Goal: Entertainment & Leisure: Consume media (video, audio)

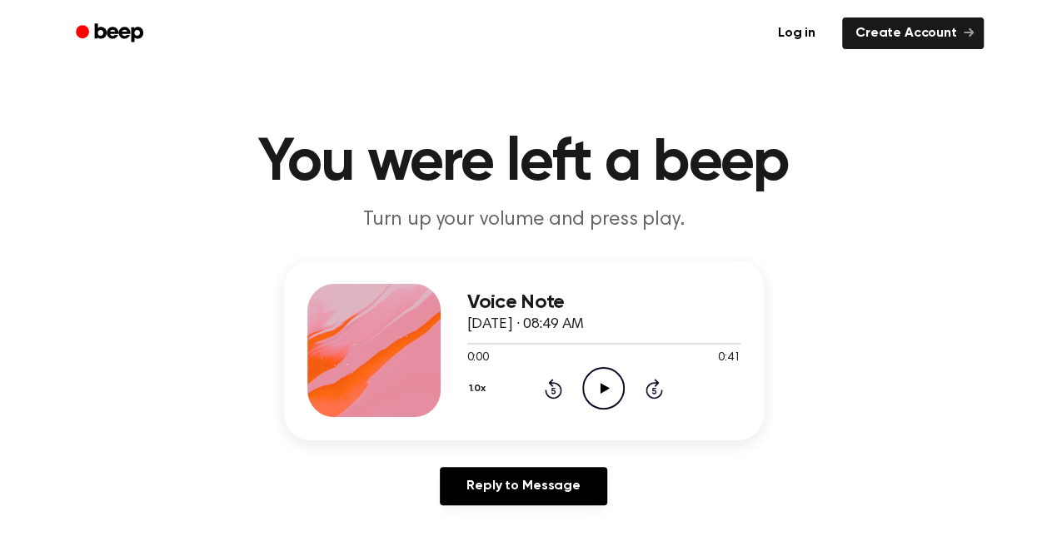
click at [597, 381] on icon "Play Audio" at bounding box center [603, 388] width 42 height 42
click at [610, 395] on icon "Pause Audio" at bounding box center [603, 388] width 42 height 42
click at [556, 396] on icon at bounding box center [553, 389] width 17 height 20
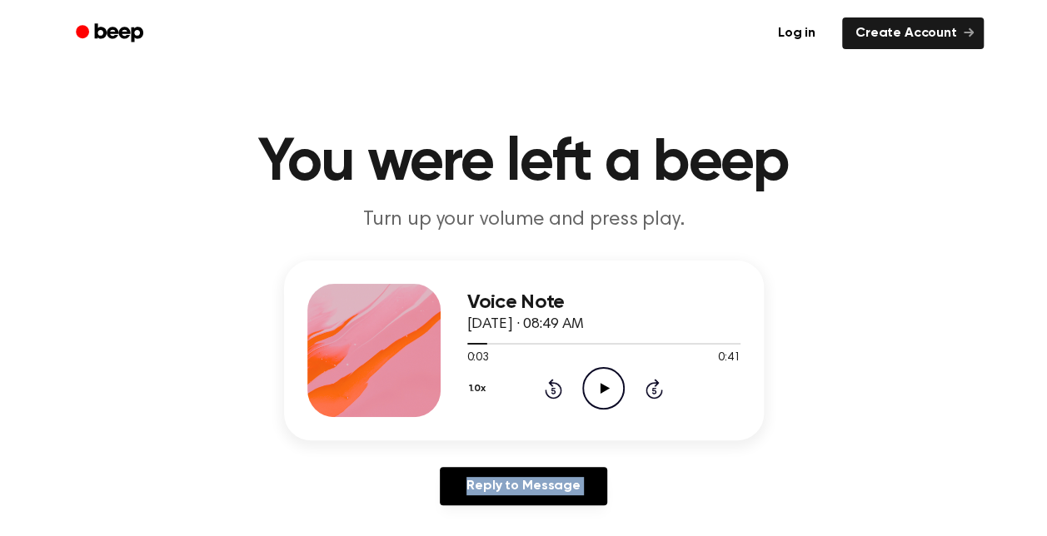
click at [556, 396] on icon at bounding box center [553, 389] width 17 height 20
drag, startPoint x: 556, startPoint y: 396, endPoint x: 611, endPoint y: 399, distance: 55.0
click at [611, 399] on icon "Play Audio" at bounding box center [603, 388] width 42 height 42
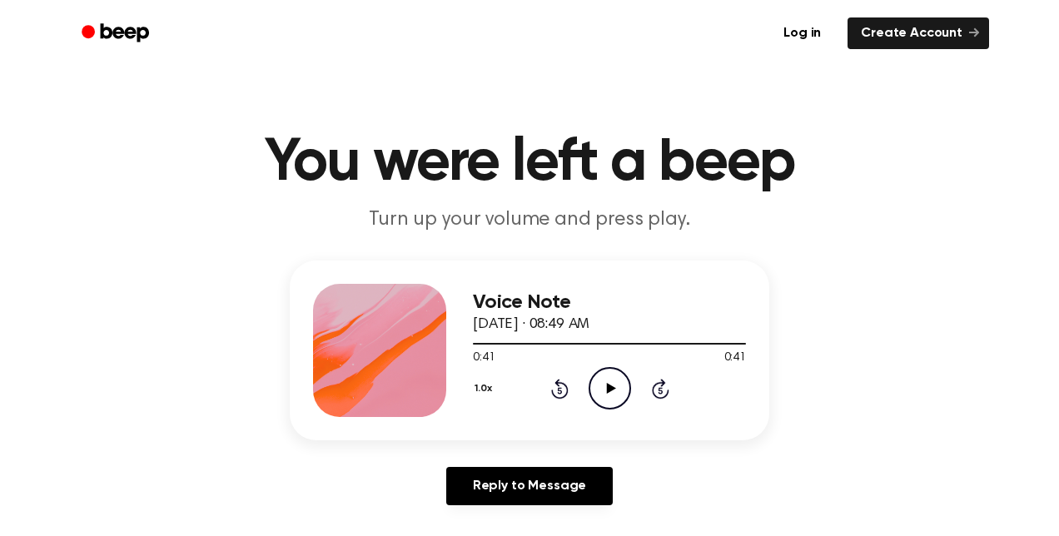
click at [476, 391] on button "1.0x" at bounding box center [485, 389] width 25 height 28
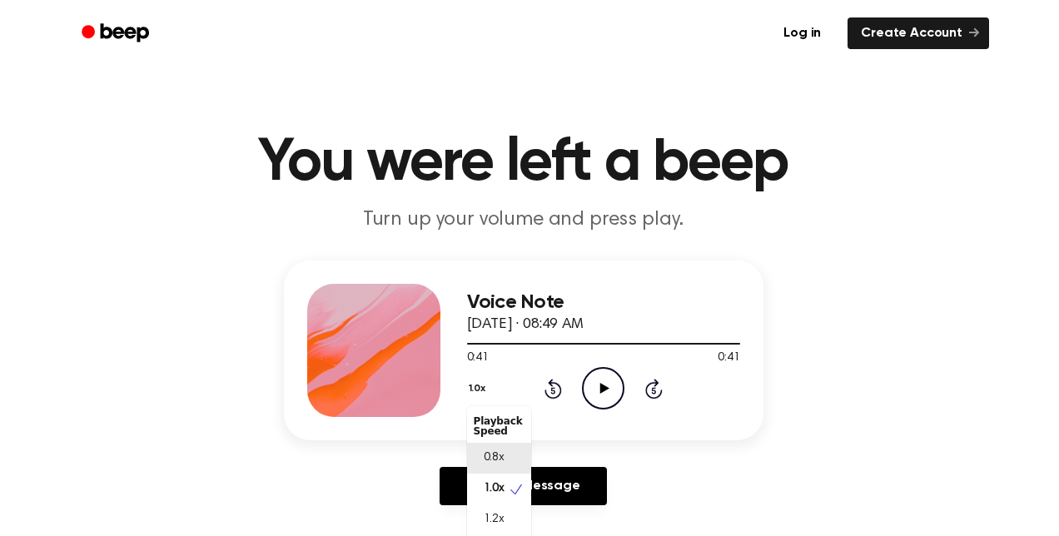
click at [497, 455] on span "0.8x" at bounding box center [494, 458] width 21 height 17
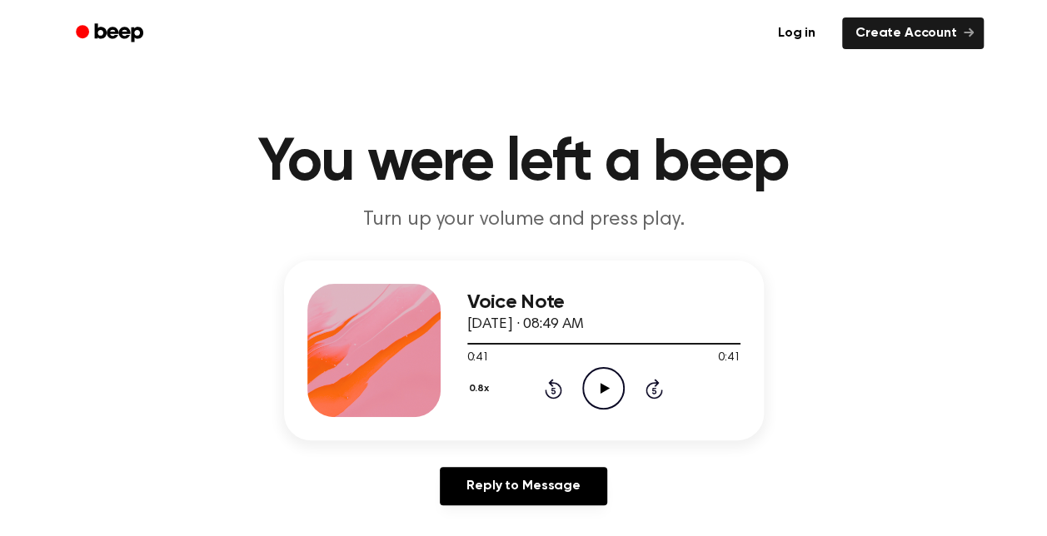
click at [610, 385] on icon "Play Audio" at bounding box center [603, 388] width 42 height 42
click at [555, 390] on icon at bounding box center [553, 390] width 4 height 7
click at [610, 385] on icon "Play Audio" at bounding box center [603, 388] width 42 height 42
click at [586, 383] on icon "Pause Audio" at bounding box center [603, 388] width 42 height 42
